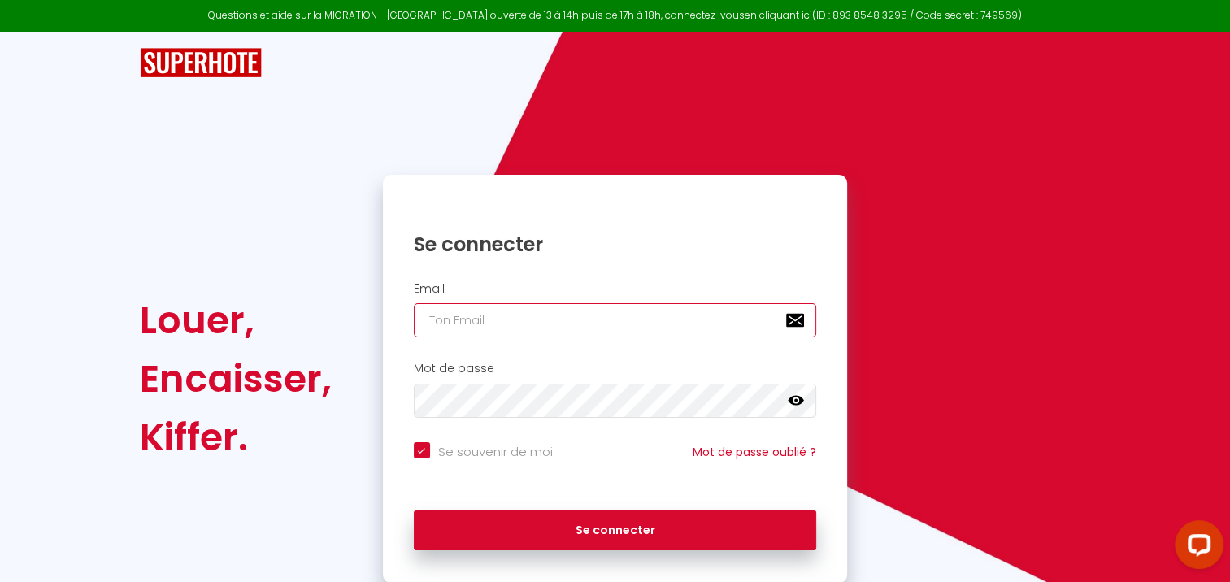
click at [433, 315] on input "email" at bounding box center [615, 320] width 403 height 34
type input "p"
checkbox input "true"
type input "ph"
checkbox input "true"
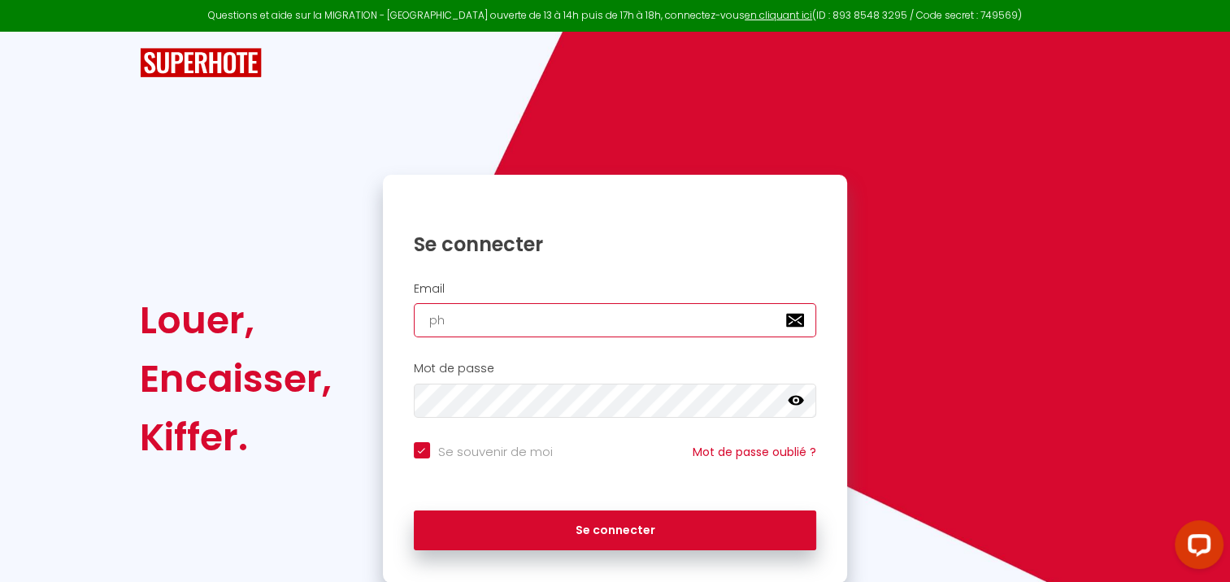
type input "phi"
checkbox input "true"
type input "phil"
checkbox input "true"
type input "phili"
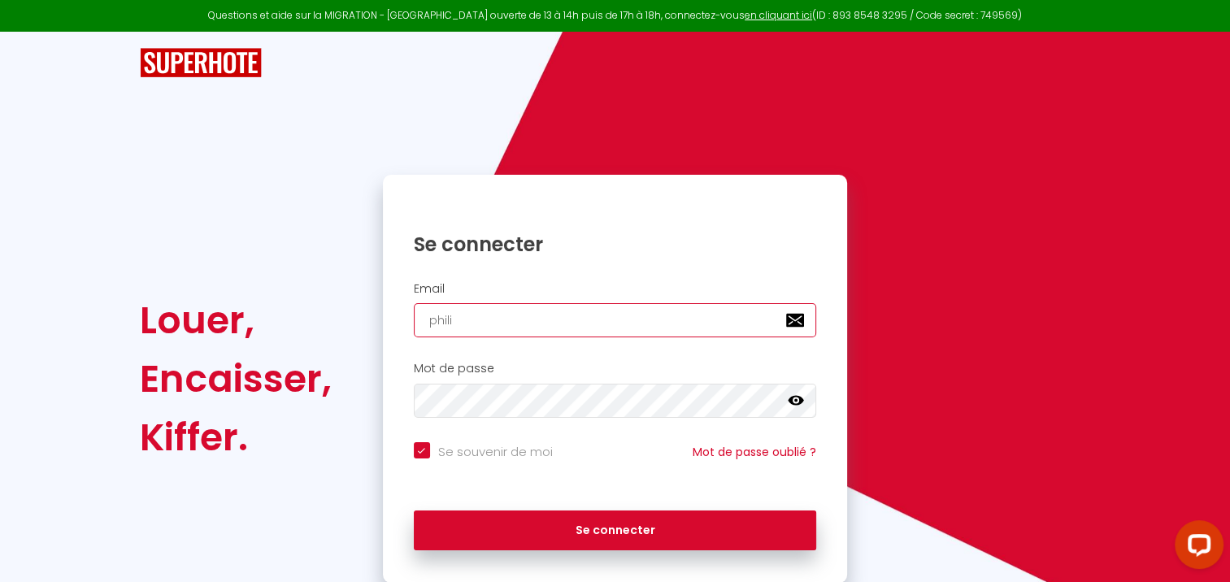
checkbox input "true"
type input "[PERSON_NAME]"
checkbox input "true"
type input "[PERSON_NAME]"
checkbox input "true"
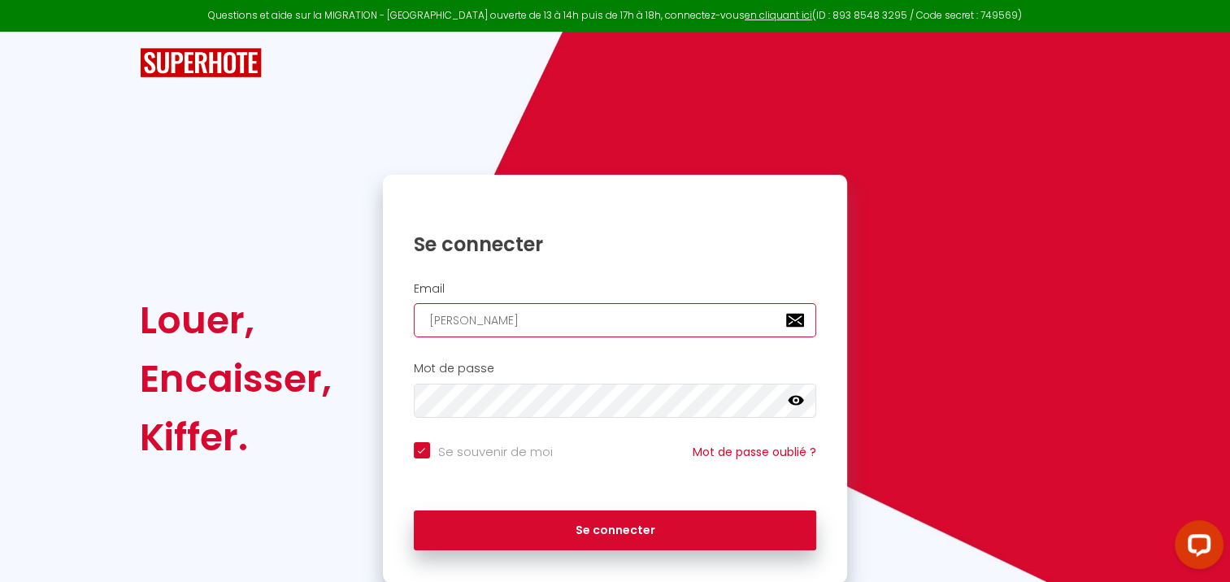
type input "[PERSON_NAME]"
checkbox input "true"
type input "philipped"
checkbox input "true"
type input "[PERSON_NAME]"
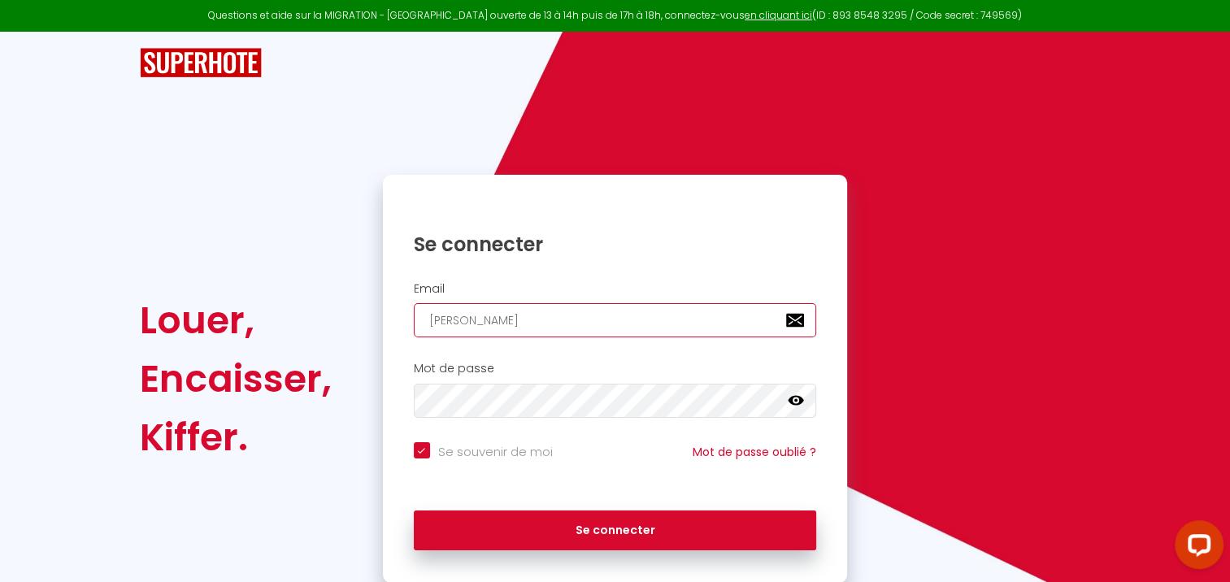
checkbox input "true"
type input "[PERSON_NAME]"
checkbox input "true"
type input "philippedive"
checkbox input "true"
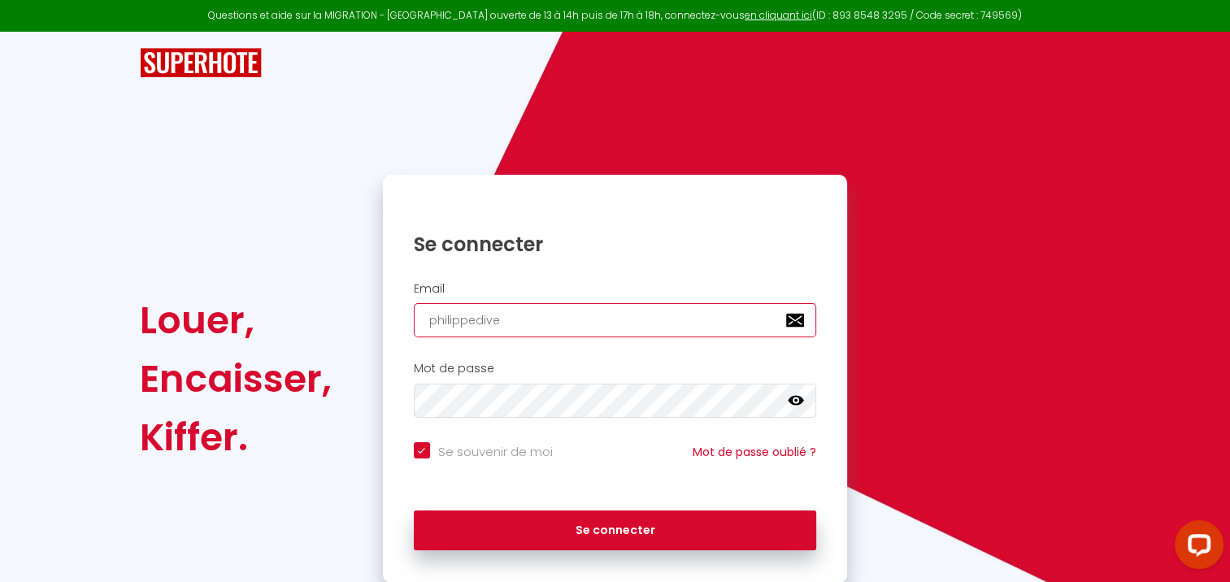
type input "philippediver"
checkbox input "true"
type input "philippediverd"
checkbox input "true"
type input "philippediverd@"
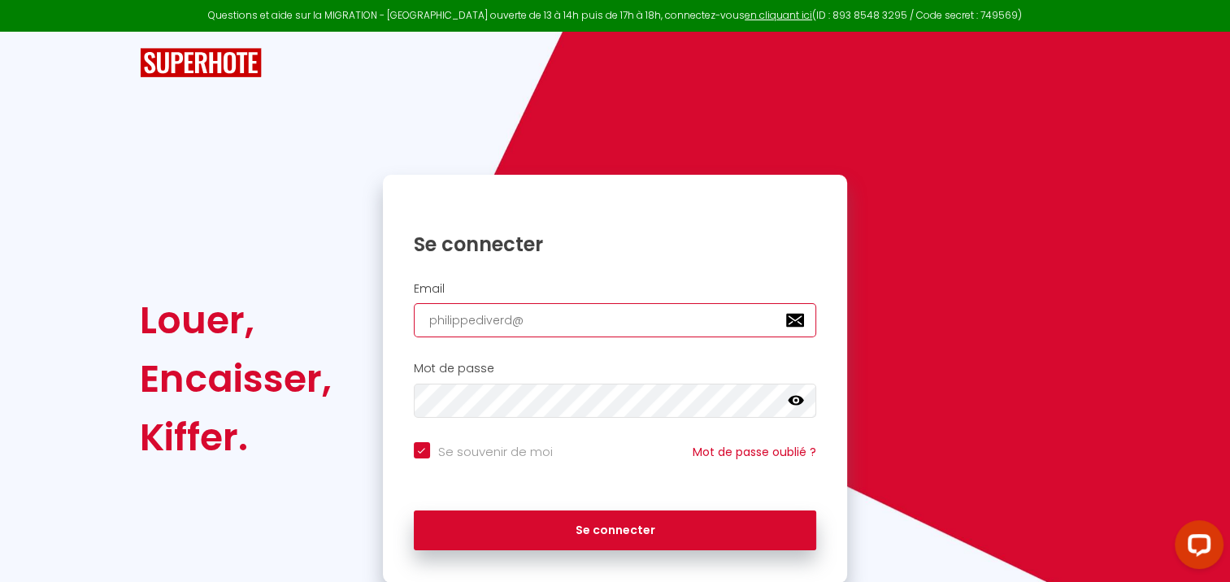
checkbox input "true"
type input "philippediverd@h"
checkbox input "true"
type input "philippediverd@ho"
checkbox input "true"
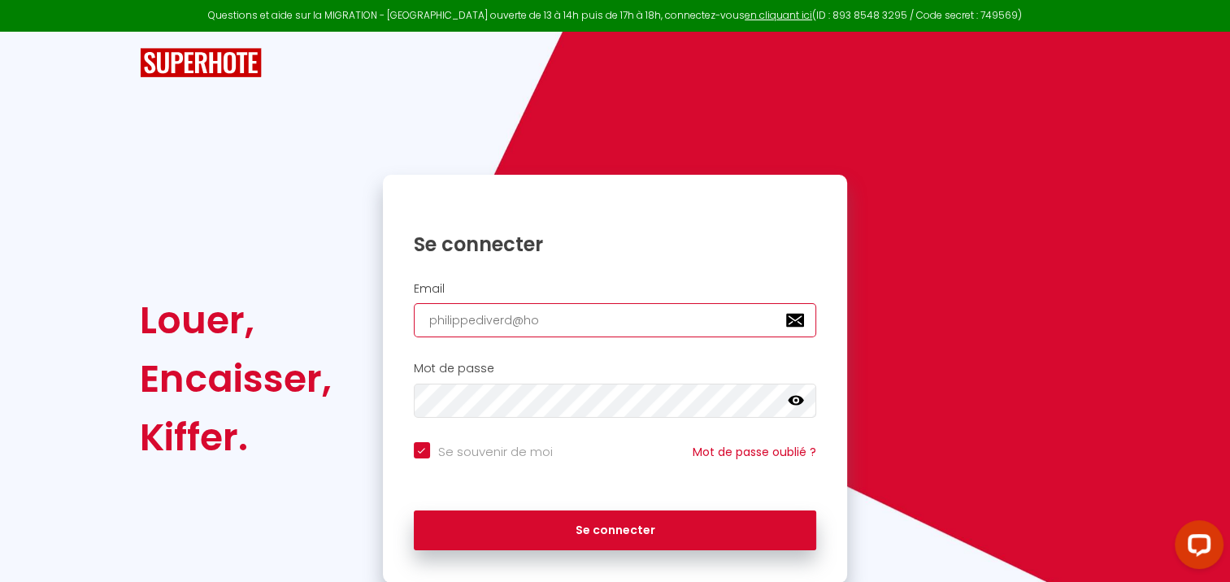
type input "philippediverd@hot"
checkbox input "true"
type input "philippediverd@hotm"
checkbox input "true"
type input "philippediverd@hotma"
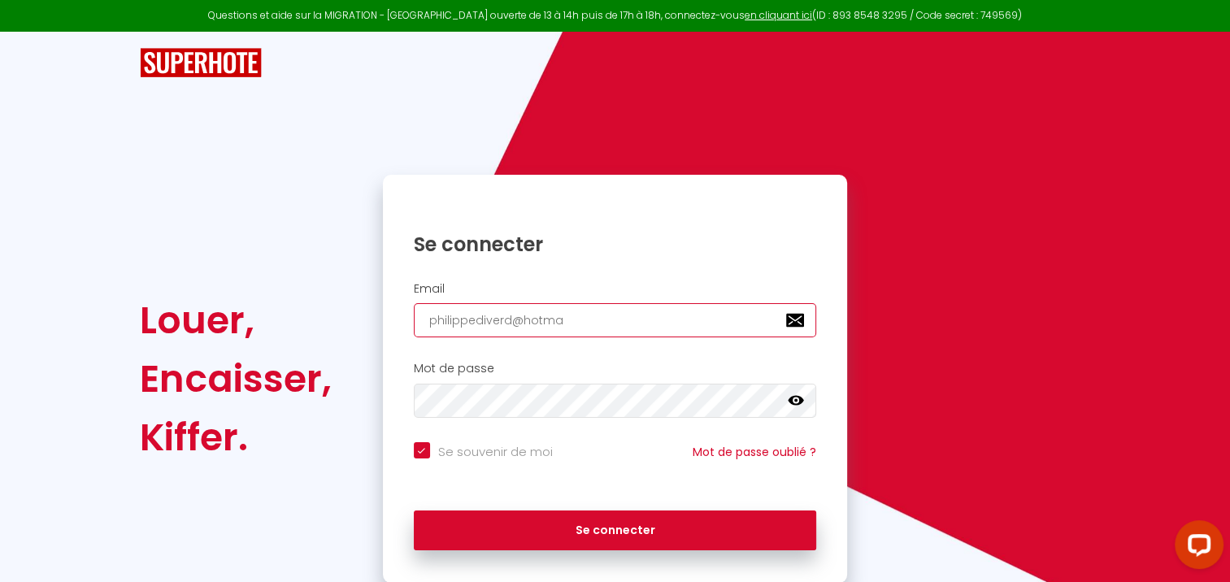
checkbox input "true"
type input "philippediverd@hotmai"
checkbox input "true"
type input "[EMAIL_ADDRESS]"
checkbox input "true"
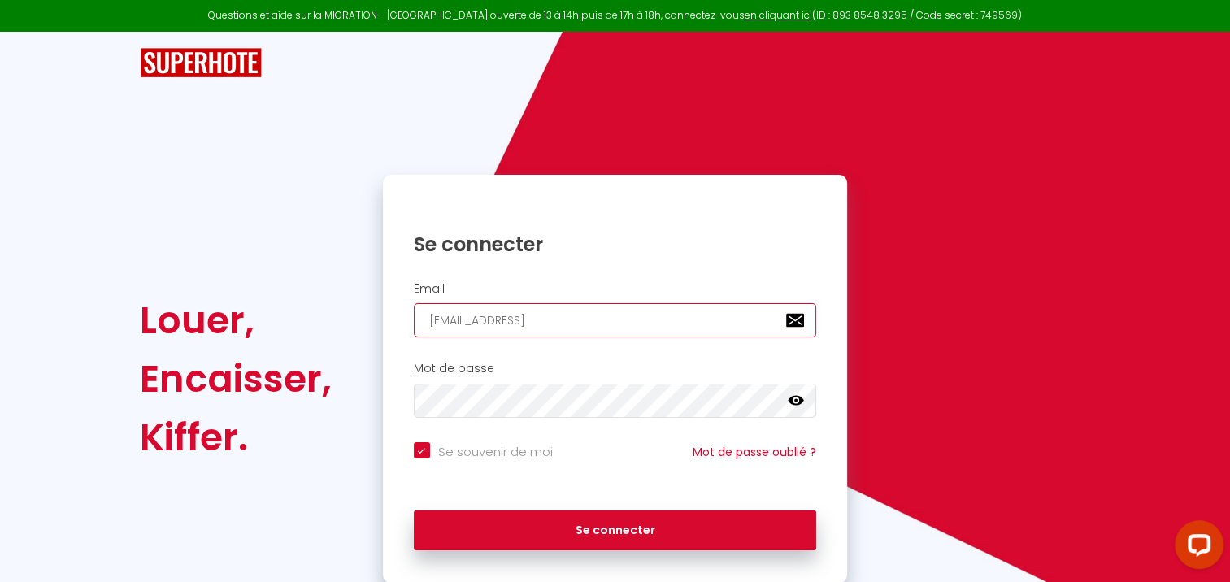
type input "[EMAIL_ADDRESS]."
checkbox input "true"
type input "philippediverd@hotmail.c"
checkbox input "true"
type input "[EMAIL_ADDRESS][DOMAIN_NAME]"
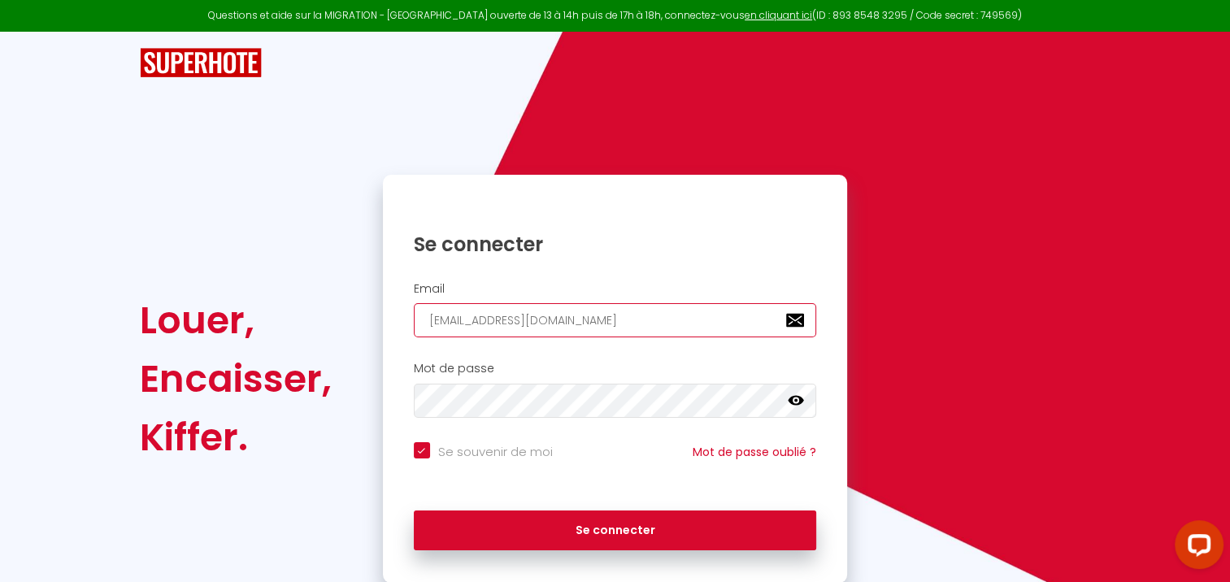
checkbox input "true"
type input "[EMAIL_ADDRESS][DOMAIN_NAME]"
checkbox input "true"
type input "[EMAIL_ADDRESS][DOMAIN_NAME]"
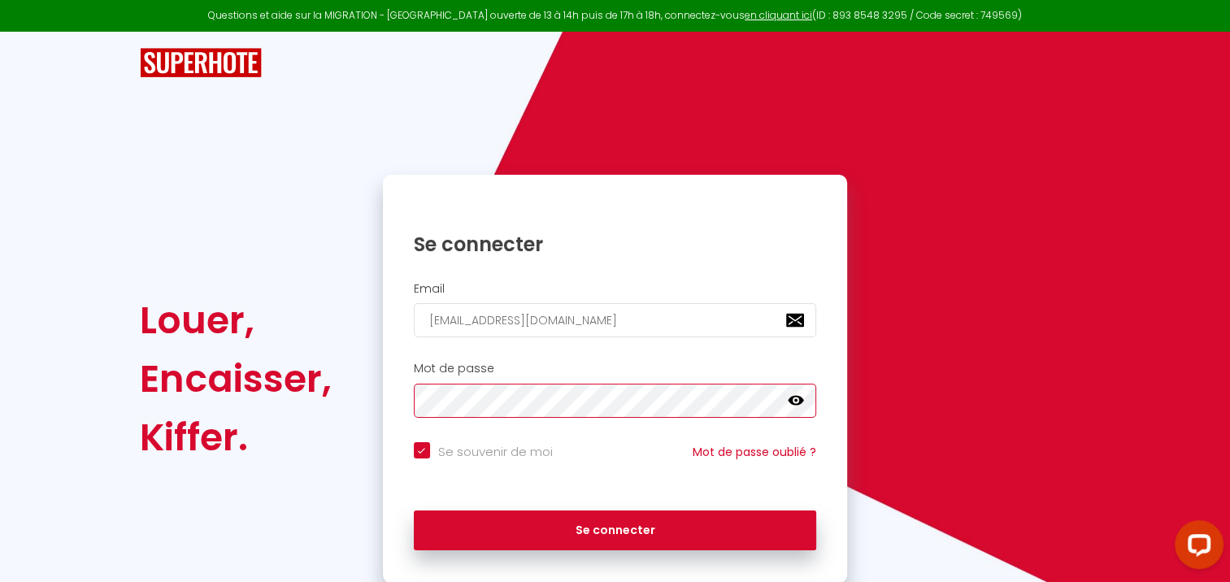
click at [414, 510] on button "Se connecter" at bounding box center [615, 530] width 403 height 41
checkbox input "true"
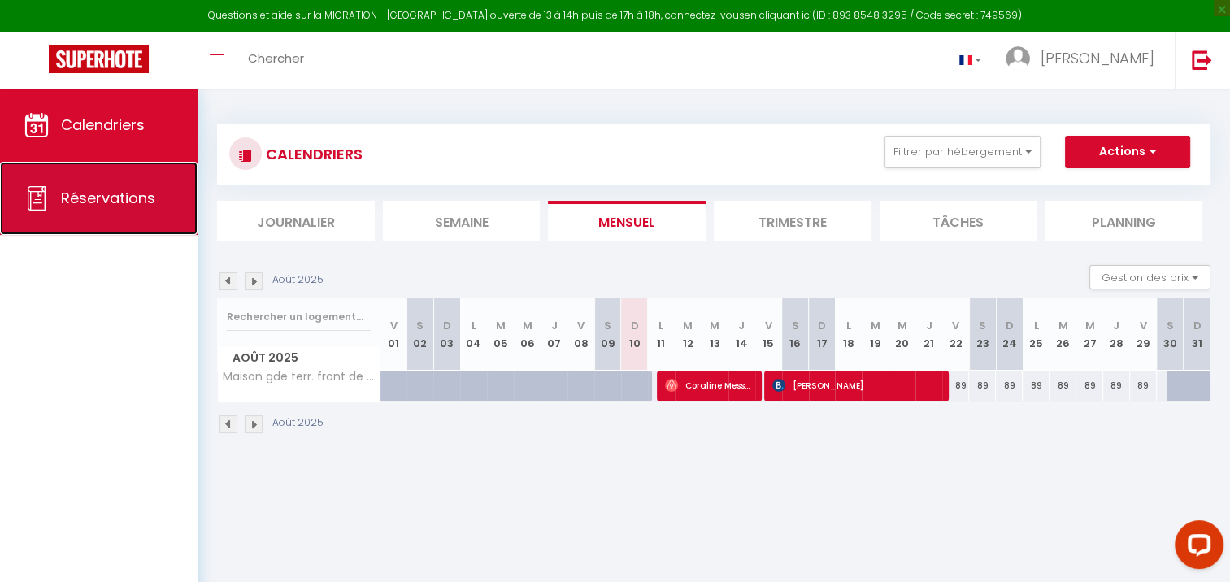
click at [106, 197] on span "Réservations" at bounding box center [108, 198] width 94 height 20
select select "not_cancelled"
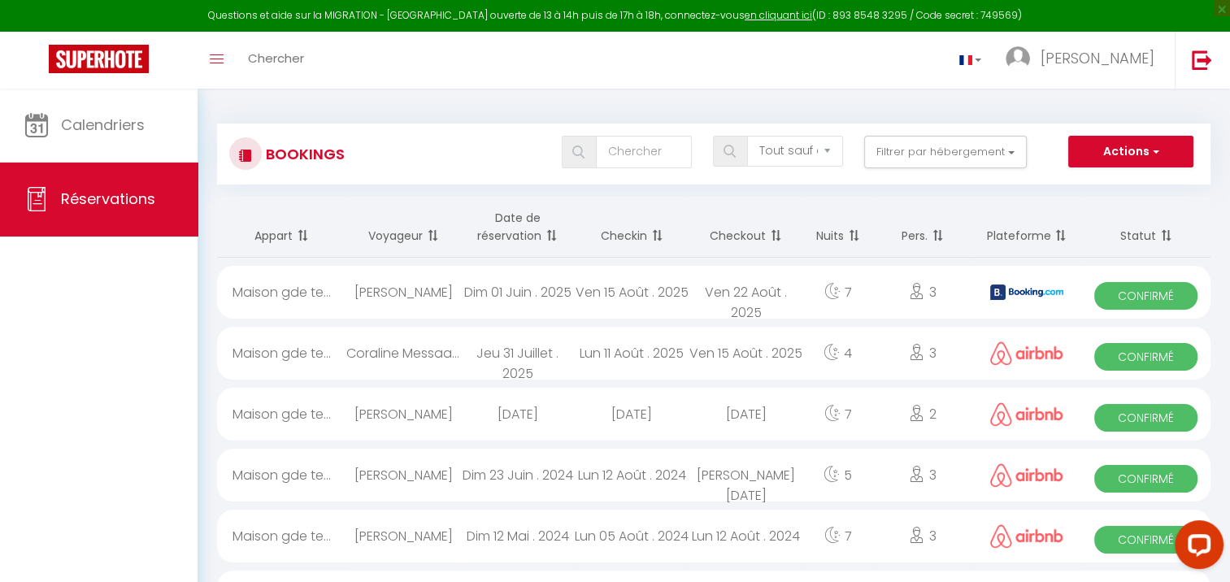
click at [1140, 353] on span "Confirmé" at bounding box center [1145, 357] width 103 height 28
select select "OK"
select select "0"
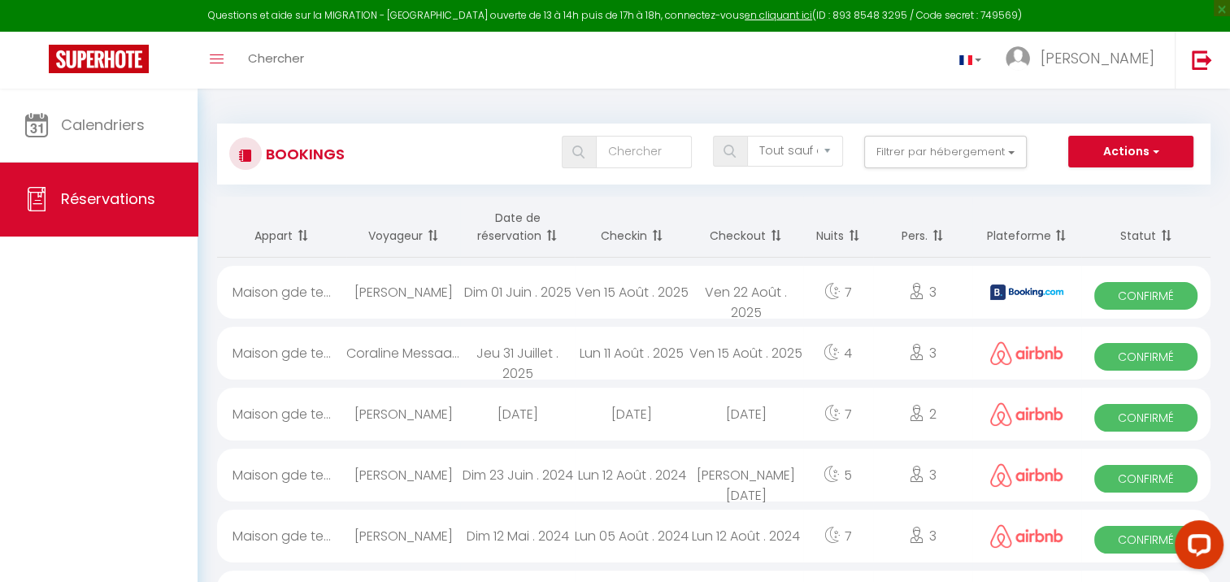
select select "1"
select select
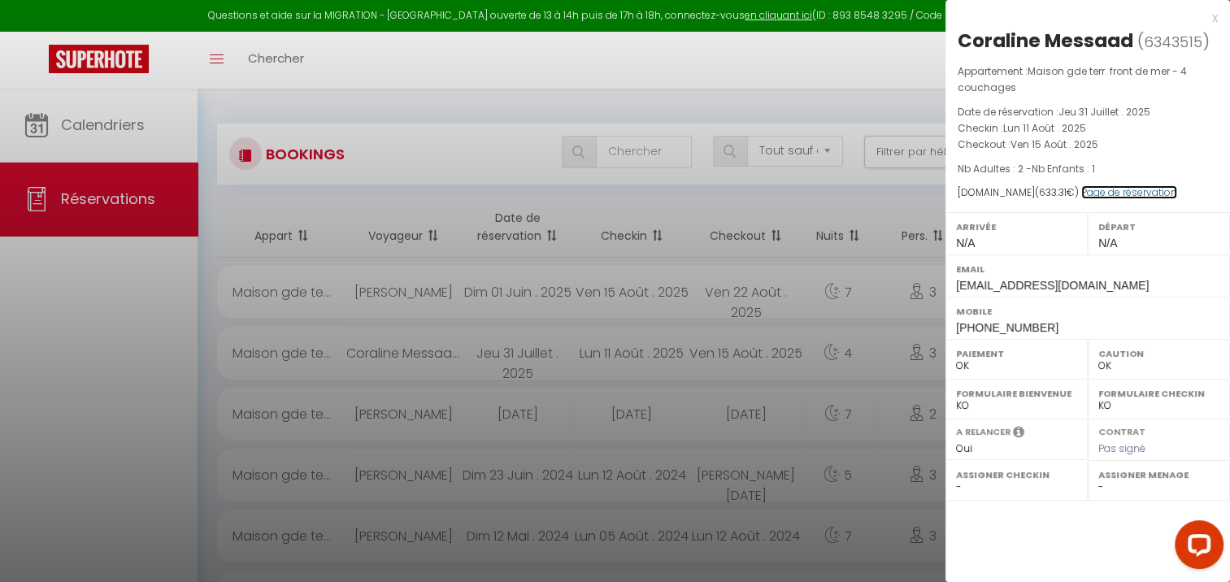
click at [1130, 193] on link "Page de réservation" at bounding box center [1129, 192] width 96 height 14
click at [815, 67] on div at bounding box center [615, 291] width 1230 height 582
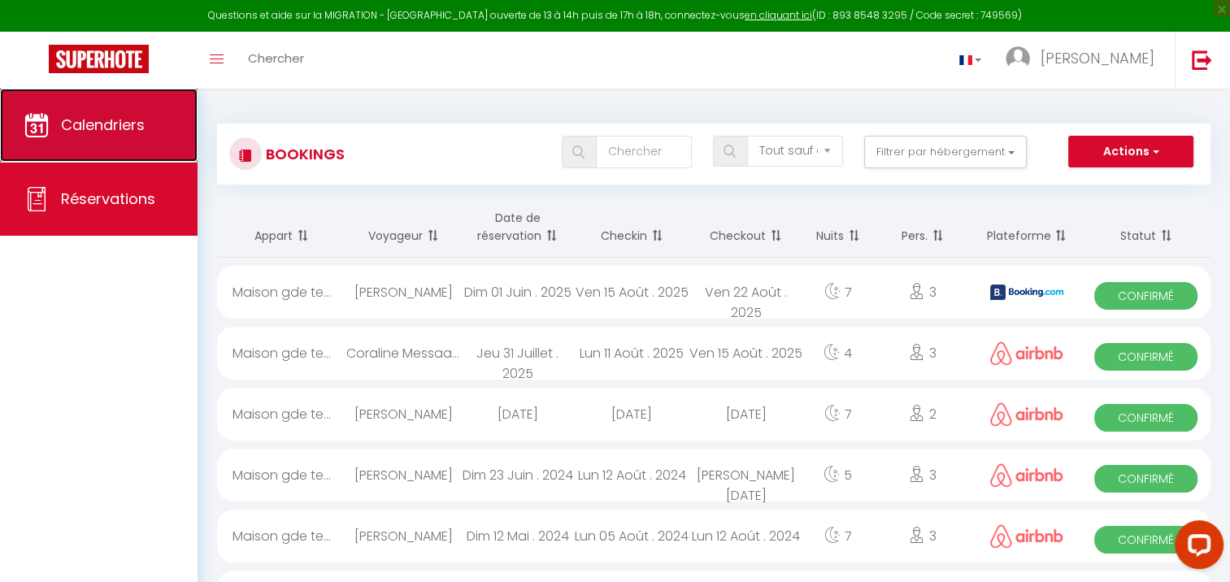
click at [95, 126] on span "Calendriers" at bounding box center [103, 125] width 84 height 20
